Goal: Contribute content

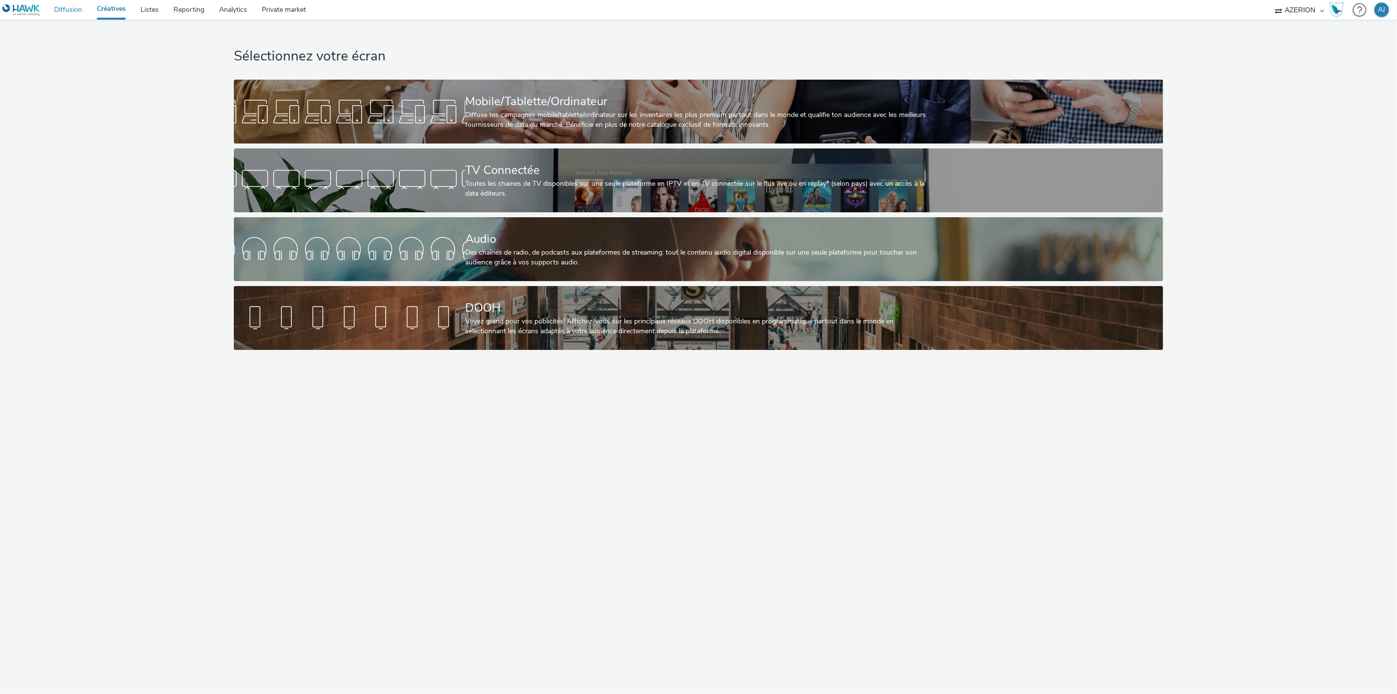
click at [71, 13] on link "Diffusion" at bounding box center [68, 10] width 43 height 20
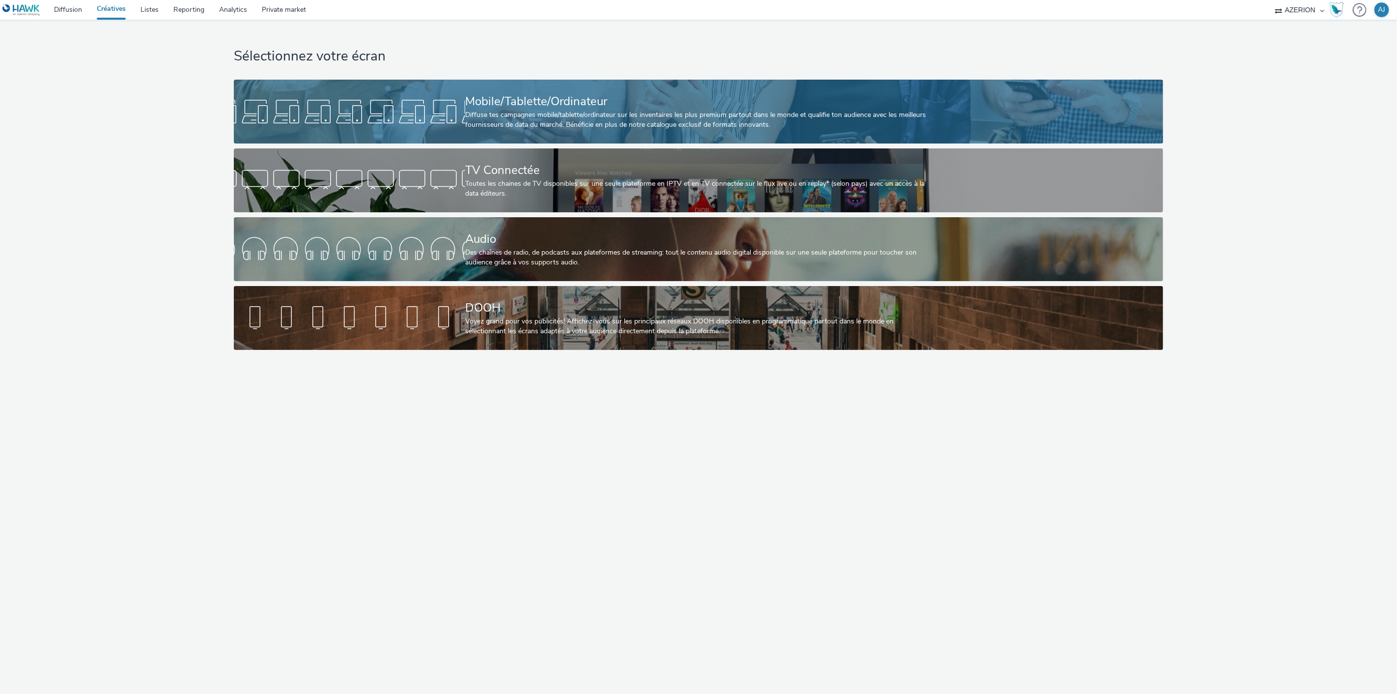
click at [518, 112] on div "Diffuse tes campagnes mobile/tablette/ordinateur sur les inventaires les plus p…" at bounding box center [696, 120] width 463 height 20
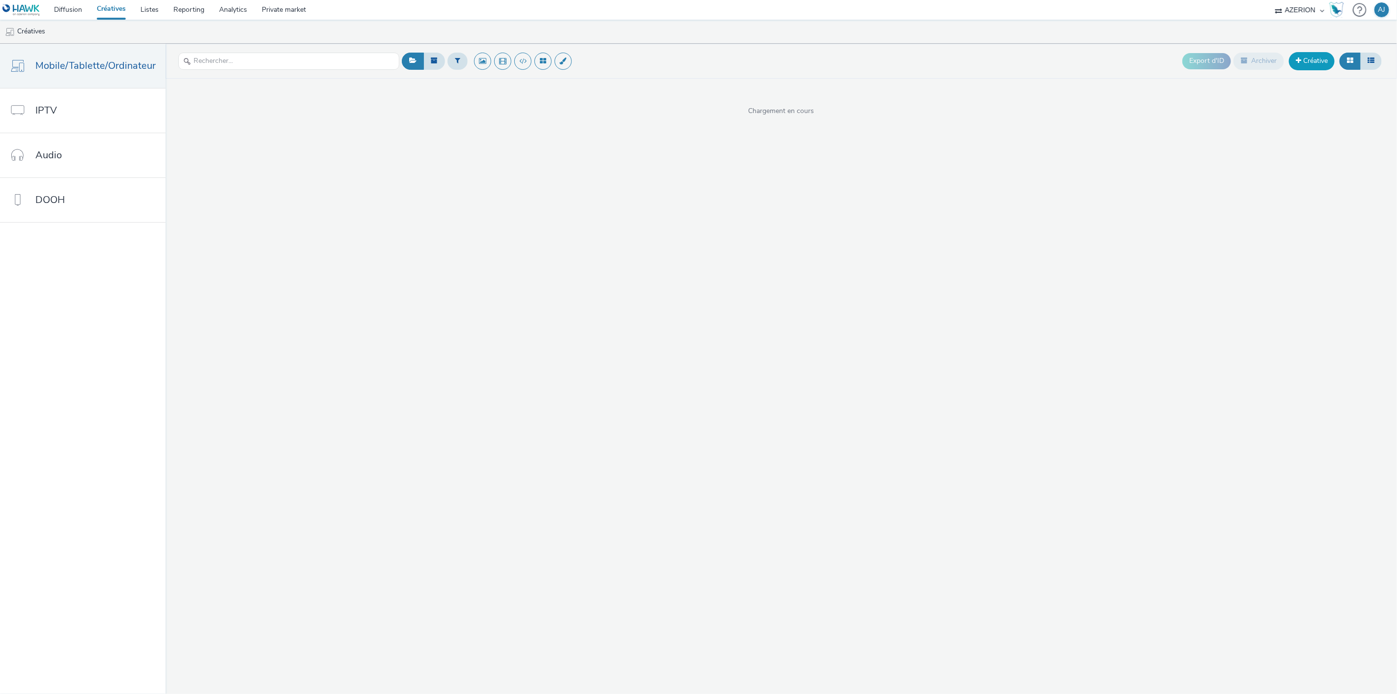
click at [1312, 61] on link "Créative" at bounding box center [1312, 61] width 46 height 18
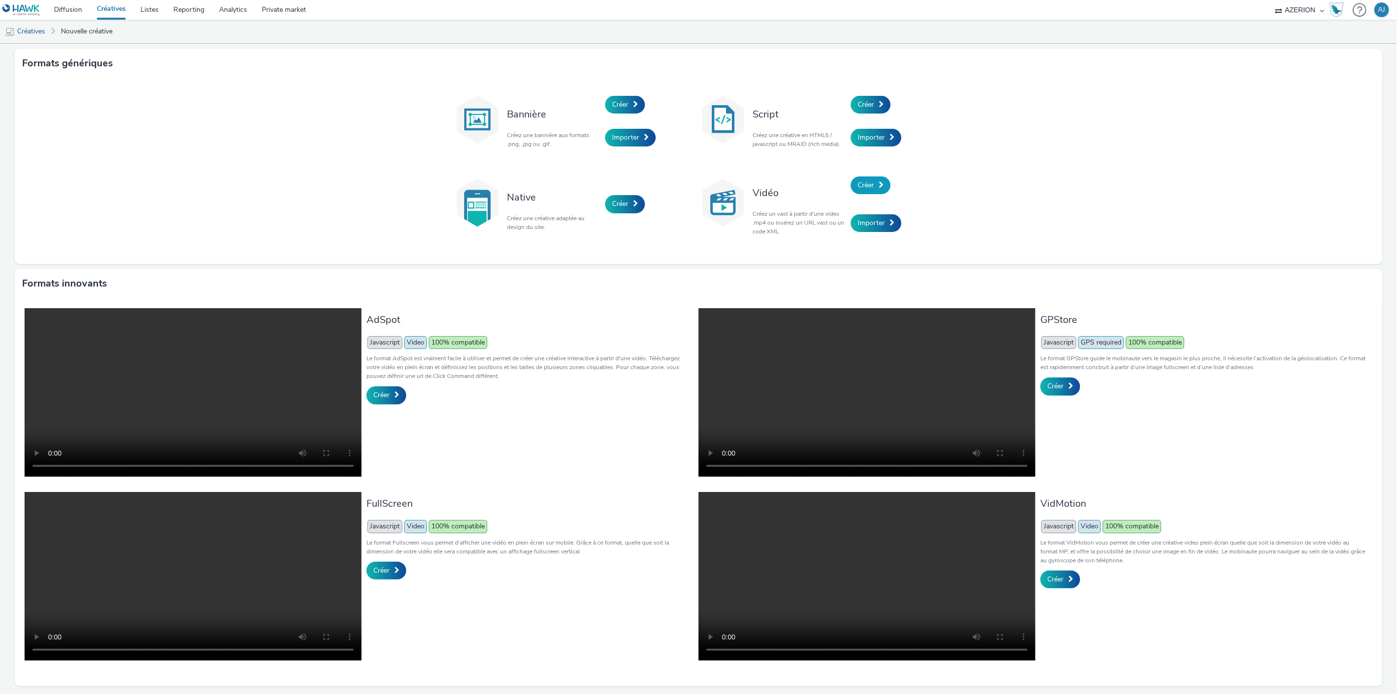
click at [866, 185] on span "Créer" at bounding box center [866, 184] width 16 height 9
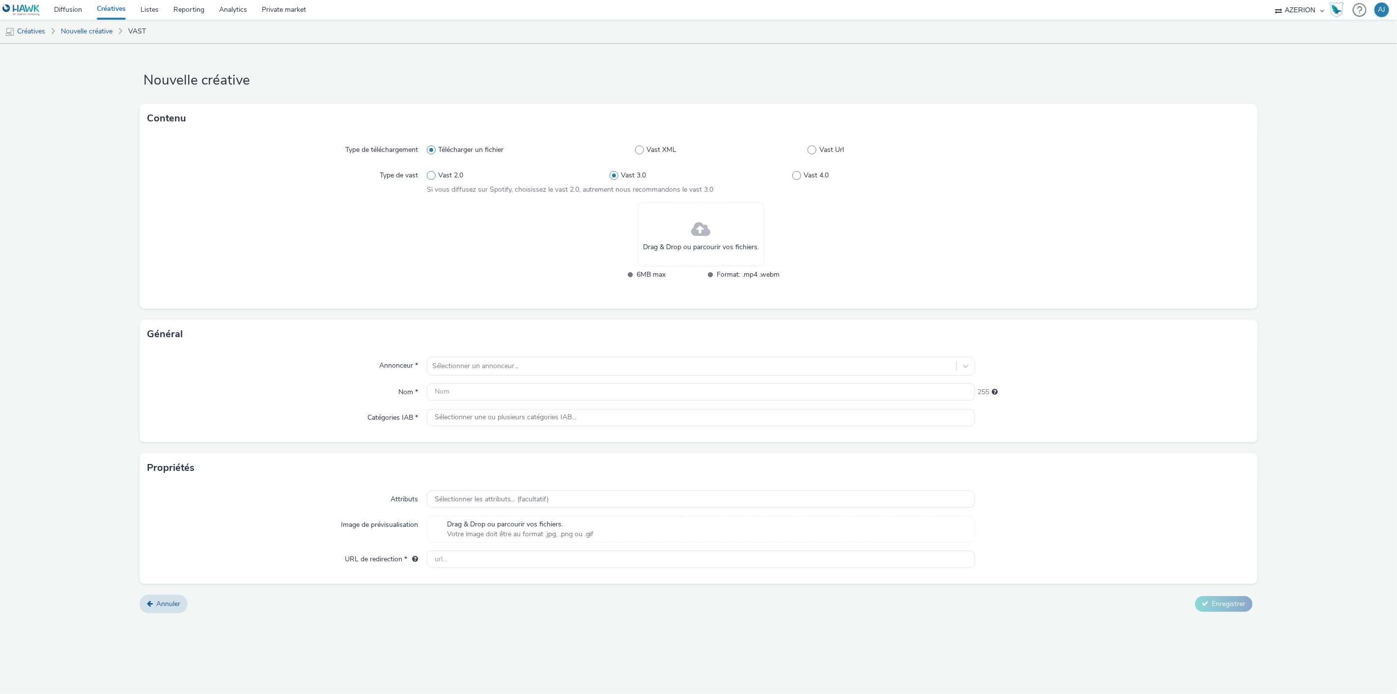
click at [445, 175] on span "Vast 2.0" at bounding box center [450, 176] width 25 height 10
click at [433, 175] on input "Vast 2.0" at bounding box center [430, 175] width 6 height 6
radio input "true"
radio input "false"
click at [814, 151] on span at bounding box center [812, 149] width 9 height 9
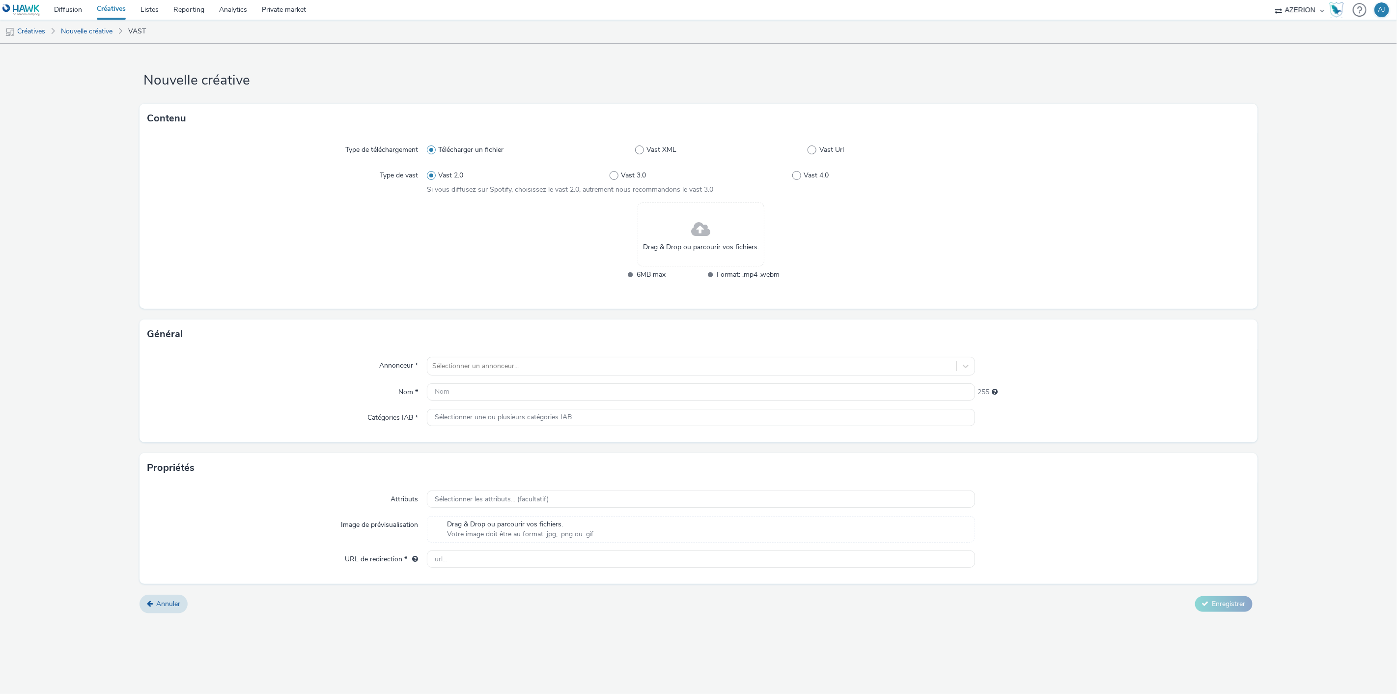
click at [814, 151] on input "Vast Url" at bounding box center [811, 150] width 6 height 6
radio input "false"
radio input "true"
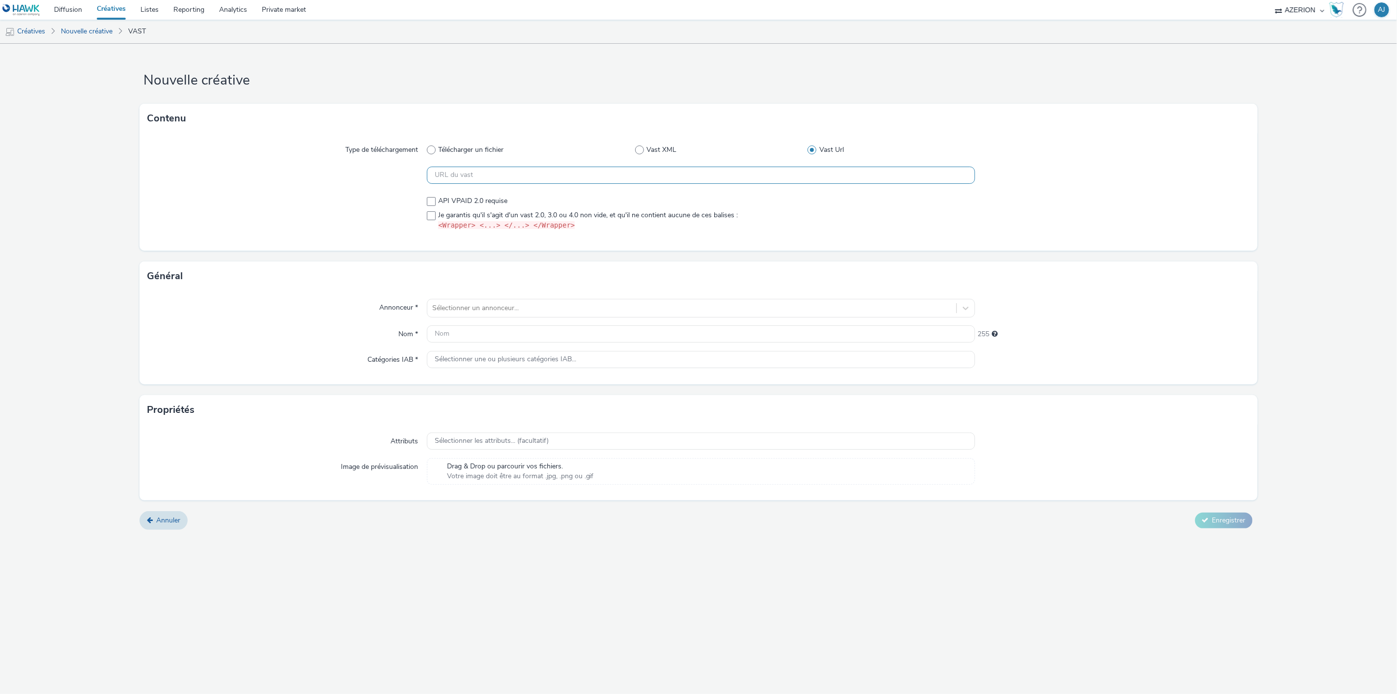
click at [532, 175] on input "text" at bounding box center [701, 175] width 549 height 17
paste input "https://[DOMAIN_NAME]/v2/2641945/89904170?mon=89904171&omidPartner=[OMIDPARTNER…"
type input "https://[DOMAIN_NAME]/v2/2641945/89904170?mon=89904171&omidPartner=[OMIDPARTNER…"
click at [457, 215] on span "Je garantis qu'il s'agit d'un vast 2.0, 3.0 ou 4.0 non vide, et qu'il ne contie…" at bounding box center [588, 220] width 300 height 21
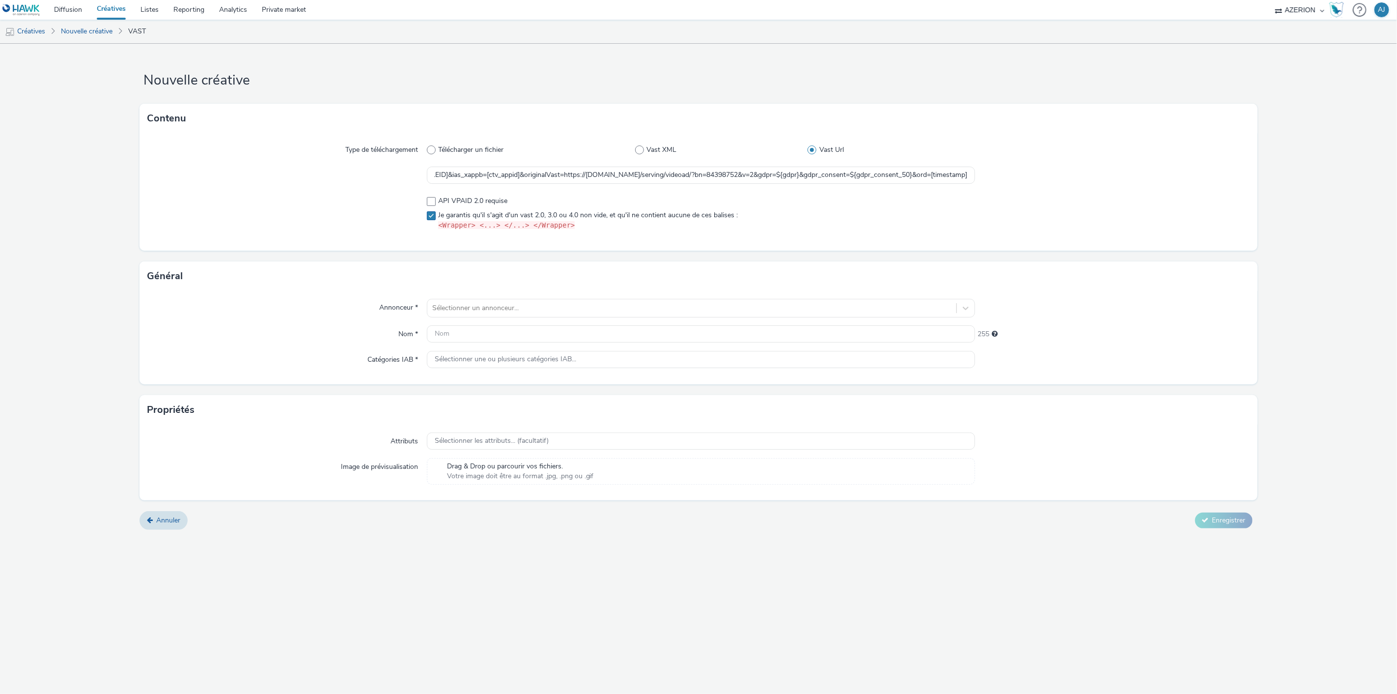
checkbox input "true"
click at [833, 203] on label "API VPAID 2.0 requise" at bounding box center [701, 201] width 549 height 10
checkbox input "true"
click at [548, 307] on div at bounding box center [692, 308] width 520 height 12
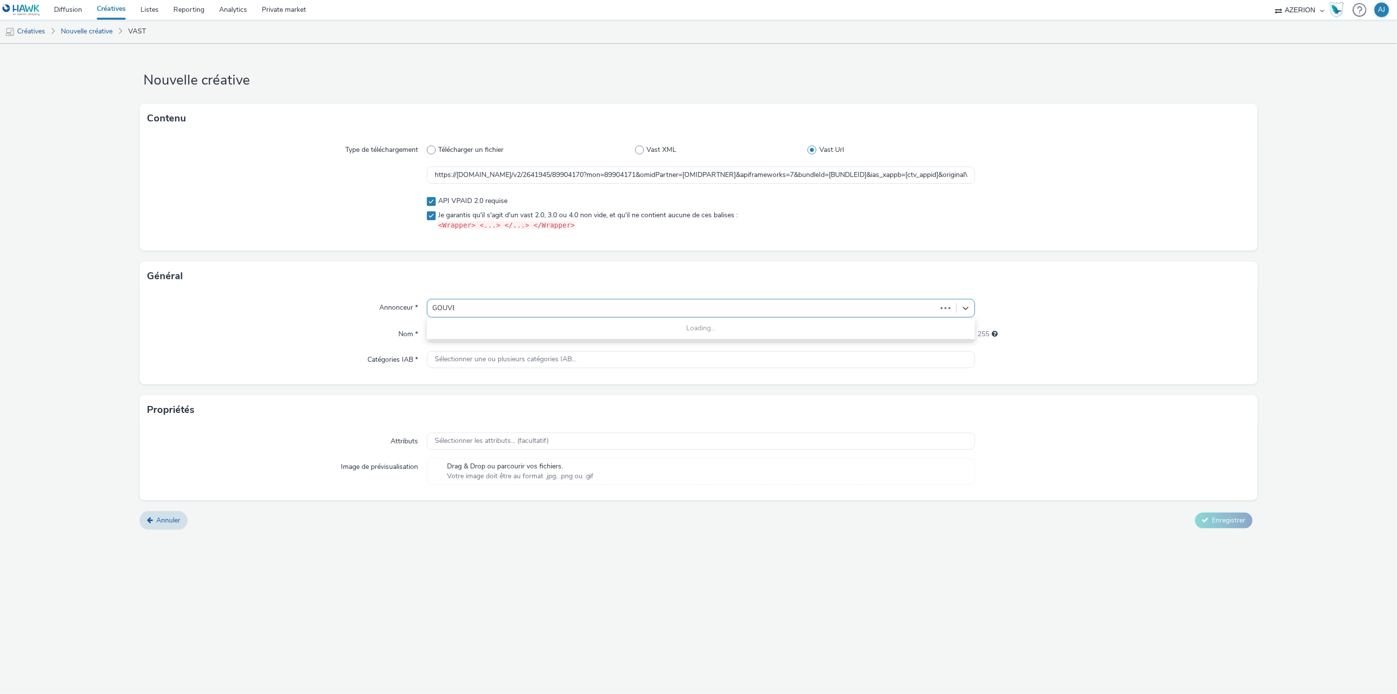
type input "GOUVER"
click at [540, 339] on li "Gouvernement" at bounding box center [701, 335] width 549 height 33
click at [506, 337] on input "text" at bounding box center [701, 333] width 549 height 17
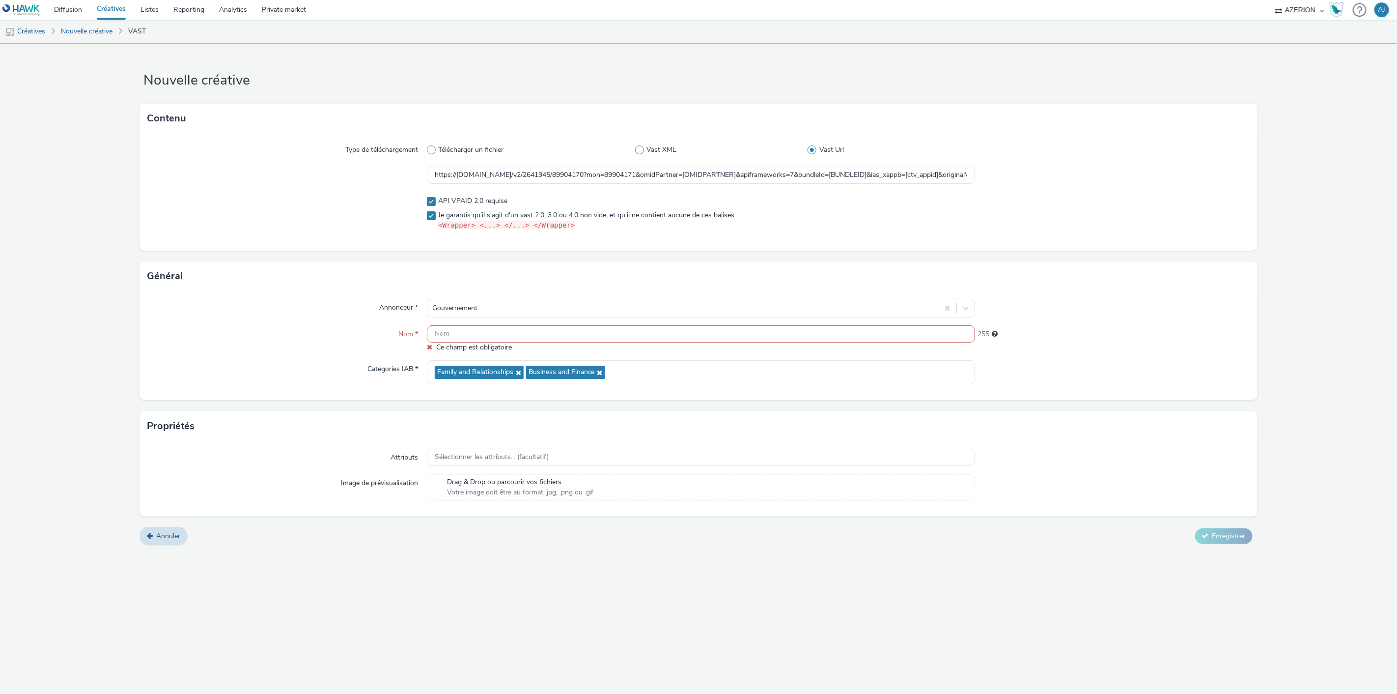
click at [475, 332] on input "text" at bounding box center [701, 333] width 549 height 17
paste input "V-PreRoll-0x0-ExFumeur15s"
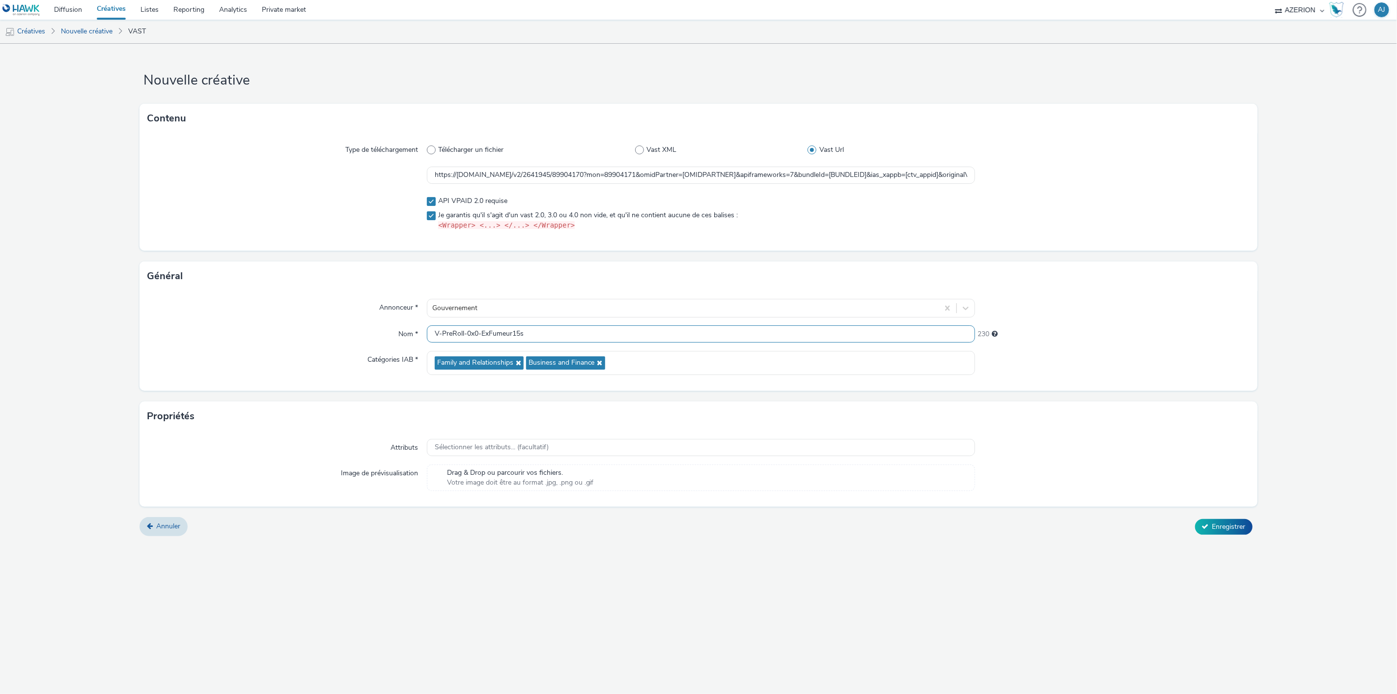
type input "V-PreRoll-0x0-ExFumeur15s"
click at [292, 343] on div "Annonceur * Gouvernement Nom * V-PreRoll-0x0-ExFumeur15s 230 Catégories IAB * F…" at bounding box center [699, 341] width 1118 height 100
click at [940, 230] on div "API VPAID 2.0 requise Je garantis qu'il s'agit d'un vast 2.0, 3.0 ou 4.0 non vi…" at bounding box center [701, 213] width 549 height 42
click at [1234, 532] on button "Enregistrer" at bounding box center [1223, 527] width 57 height 16
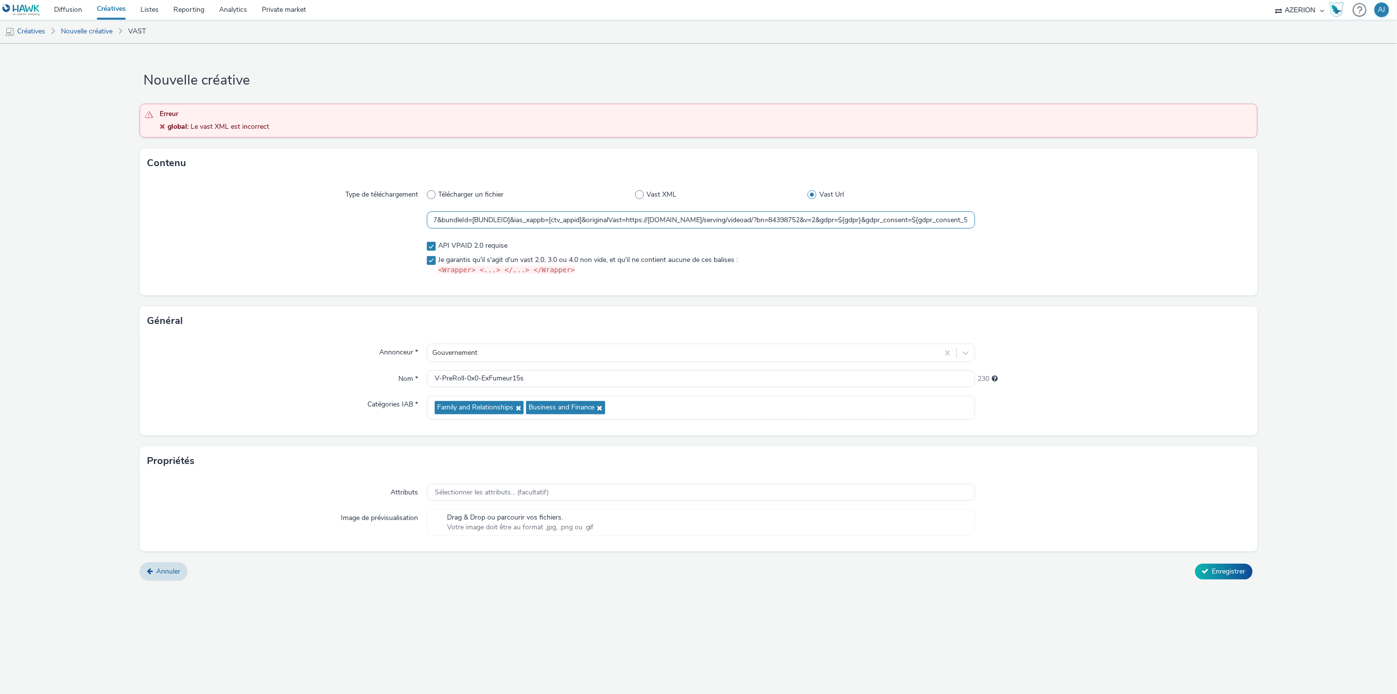
scroll to position [0, 463]
drag, startPoint x: 866, startPoint y: 212, endPoint x: 981, endPoint y: 214, distance: 115.0
click at [981, 214] on div "https://[DOMAIN_NAME]/v2/2641945/89904170?mon=89904171&omidPartner=[OMIDPARTNER…" at bounding box center [698, 220] width 1102 height 18
click at [854, 227] on input "https://[DOMAIN_NAME]/v2/2641945/89904170?mon=89904171&omidPartner=[OMIDPARTNER…" at bounding box center [701, 219] width 549 height 17
drag, startPoint x: 799, startPoint y: 218, endPoint x: 754, endPoint y: 222, distance: 45.8
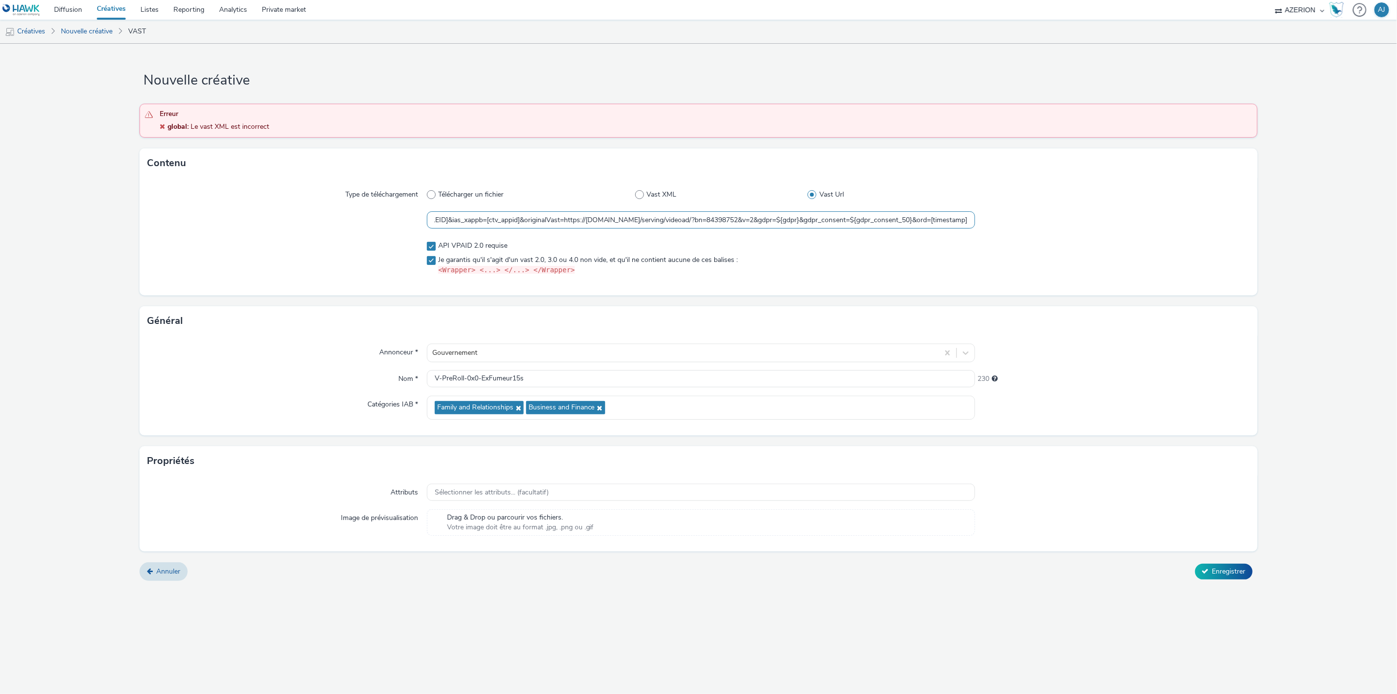
click at [754, 222] on input "https://[DOMAIN_NAME]/v2/2641945/89904170?mon=89904171&omidPartner=[OMIDPARTNER…" at bounding box center [701, 219] width 549 height 17
click at [853, 276] on div "API VPAID 2.0 requise Je garantis qu'il s'agit d'un vast 2.0, 3.0 ou 4.0 non vi…" at bounding box center [701, 258] width 549 height 42
click at [1210, 567] on button "Enregistrer" at bounding box center [1223, 572] width 57 height 16
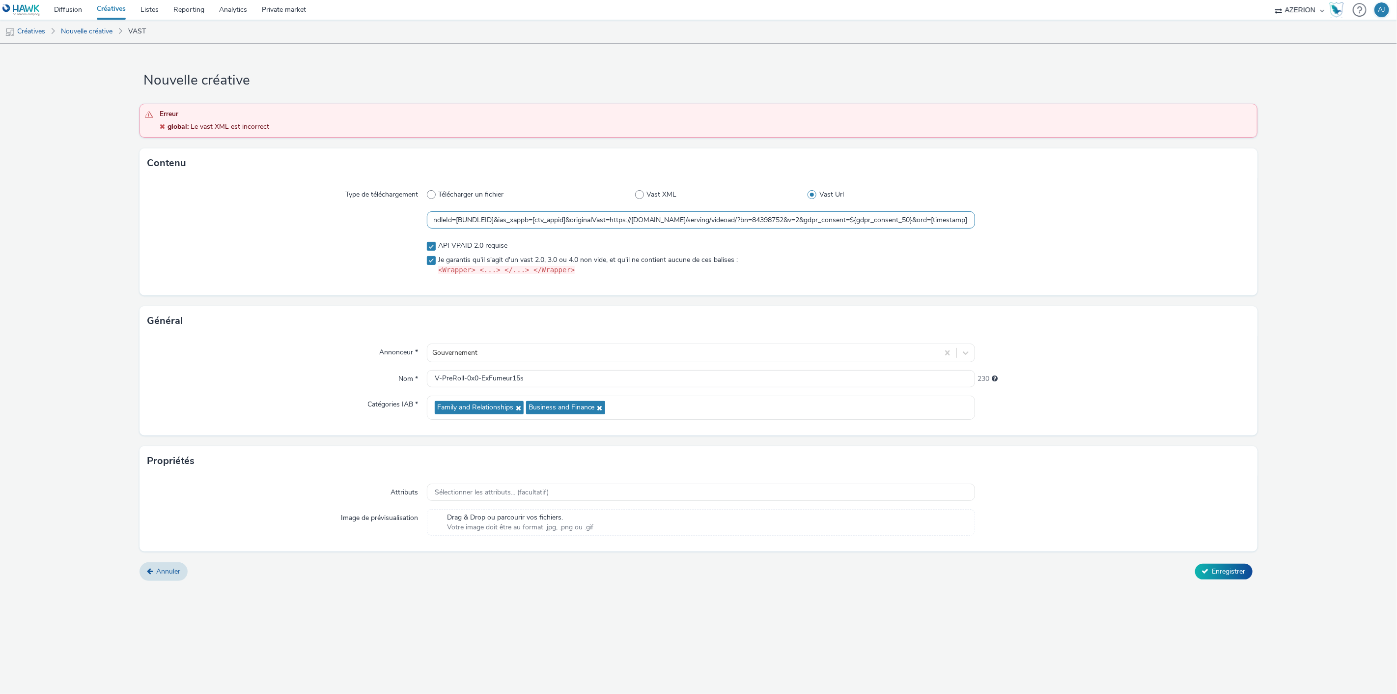
drag, startPoint x: 904, startPoint y: 218, endPoint x: 1021, endPoint y: 224, distance: 117.1
click at [1021, 224] on div "https://[DOMAIN_NAME]/v2/2641945/89904170?mon=89904171&omidPartner=[OMIDPARTNER…" at bounding box center [698, 220] width 1102 height 18
click at [885, 224] on input "https://[DOMAIN_NAME]/v2/2641945/89904170?mon=89904171&omidPartner=[OMIDPARTNER…" at bounding box center [701, 219] width 549 height 17
drag, startPoint x: 799, startPoint y: 218, endPoint x: 912, endPoint y: 225, distance: 112.7
click at [912, 225] on input "https://[DOMAIN_NAME]/v2/2641945/89904170?mon=89904171&omidPartner=[OMIDPARTNER…" at bounding box center [701, 219] width 549 height 17
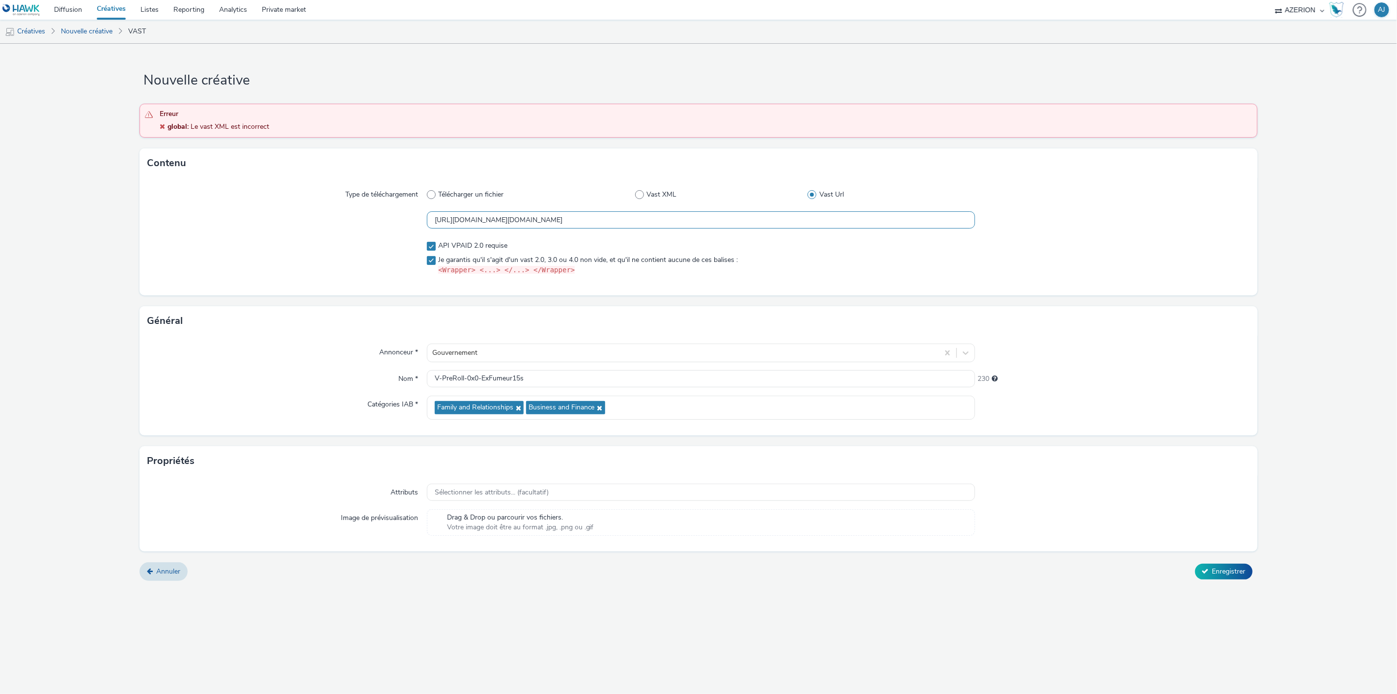
scroll to position [0, 303]
type input "[URL][DOMAIN_NAME][DOMAIN_NAME]"
click at [1235, 570] on span "Enregistrer" at bounding box center [1229, 571] width 33 height 9
drag, startPoint x: 929, startPoint y: 218, endPoint x: 1001, endPoint y: 218, distance: 71.7
click at [1001, 218] on div "[URL][DOMAIN_NAME][DOMAIN_NAME]" at bounding box center [698, 220] width 1102 height 18
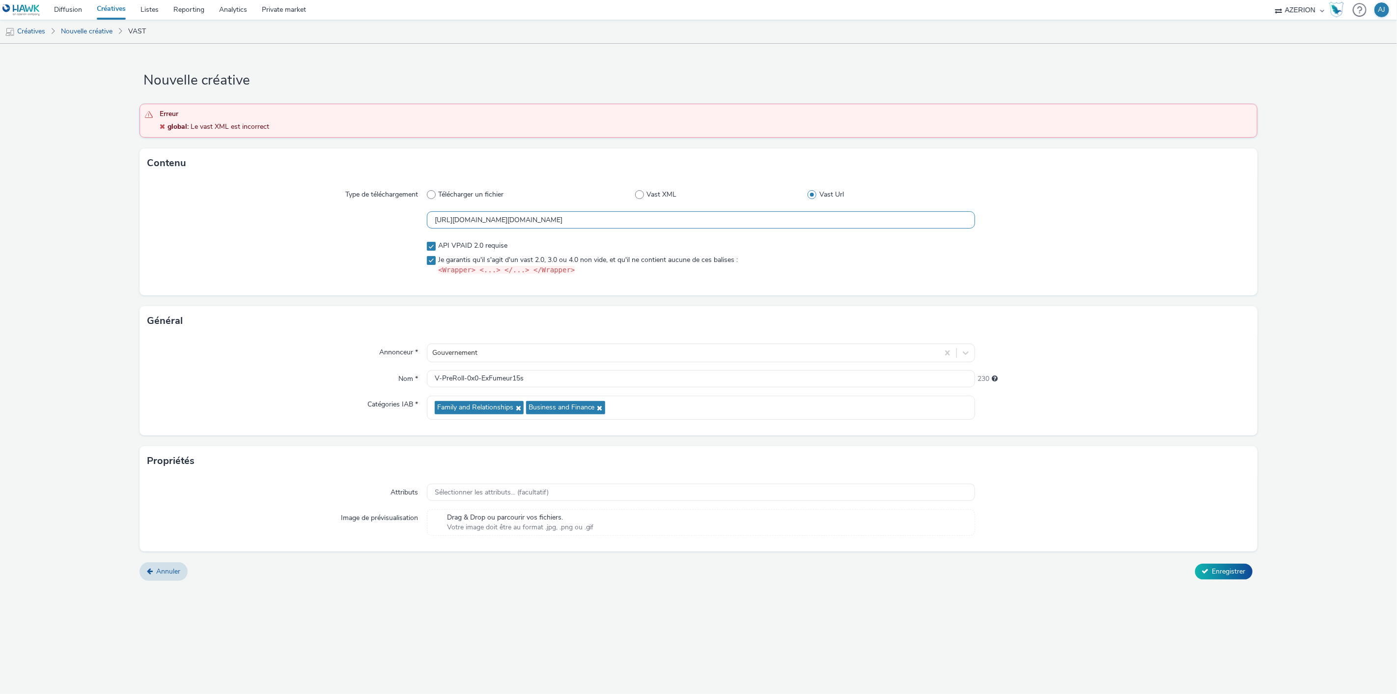
click at [716, 223] on input "[URL][DOMAIN_NAME][DOMAIN_NAME]" at bounding box center [701, 219] width 549 height 17
drag, startPoint x: 519, startPoint y: 220, endPoint x: 425, endPoint y: 225, distance: 94.5
click at [425, 225] on div "[URL][DOMAIN_NAME][DOMAIN_NAME]" at bounding box center [698, 220] width 1102 height 18
click at [408, 222] on div at bounding box center [286, 220] width 279 height 18
